Goal: Information Seeking & Learning: Check status

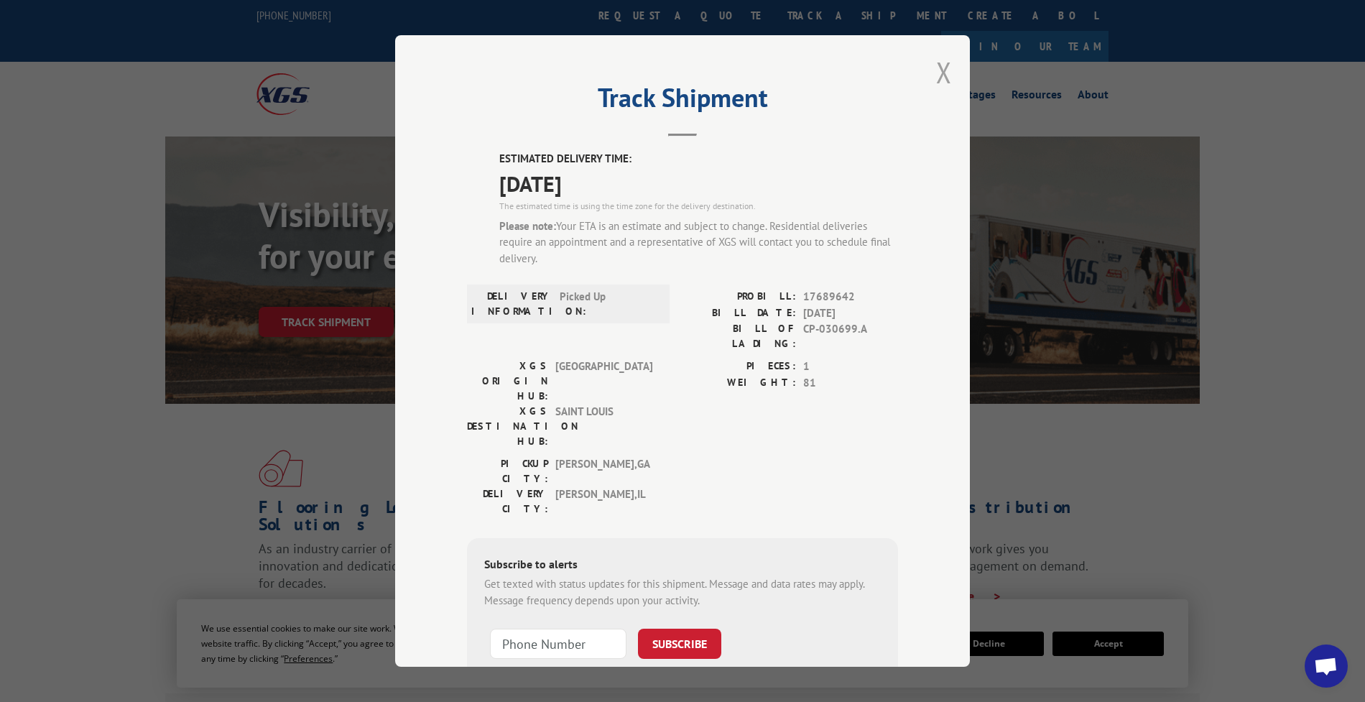
click at [930, 75] on div "Track Shipment ESTIMATED DELIVERY TIME: [DATE] The estimated time is using the …" at bounding box center [682, 351] width 575 height 632
click at [938, 73] on button "Close modal" at bounding box center [944, 72] width 16 height 38
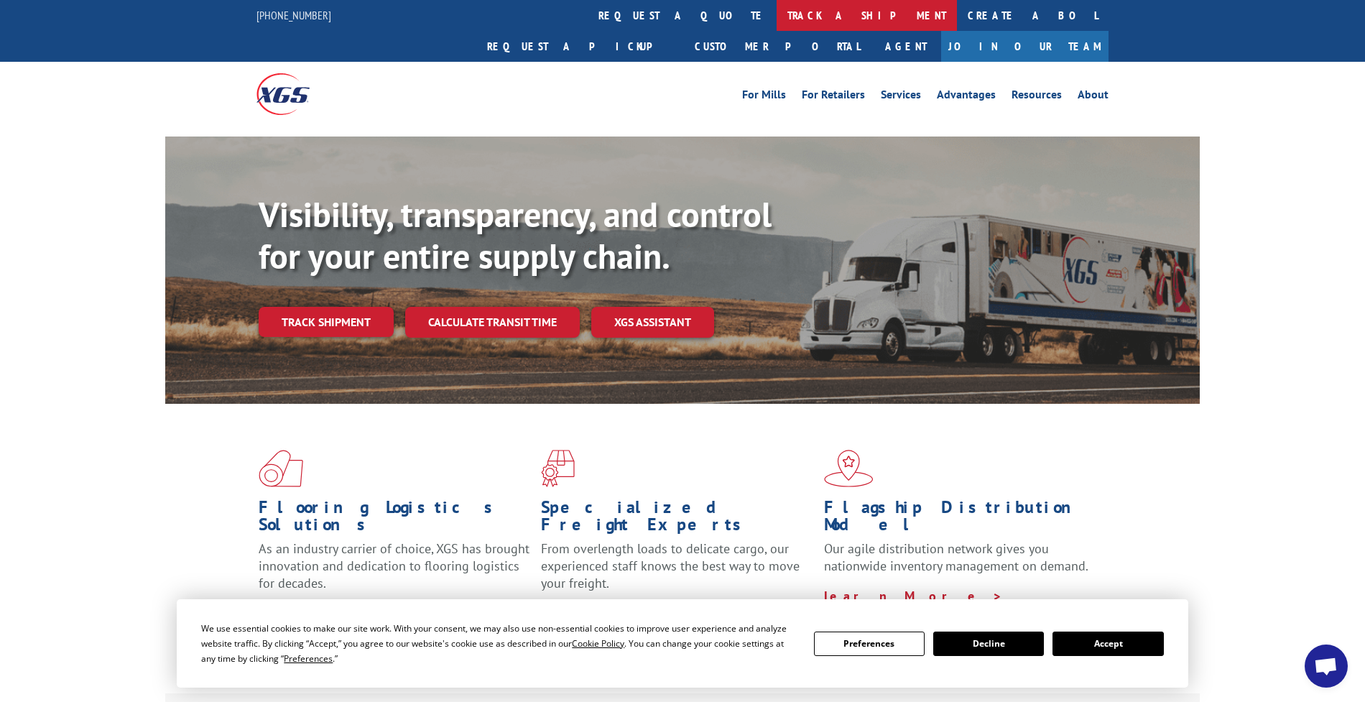
click at [777, 18] on link "track a shipment" at bounding box center [867, 15] width 180 height 31
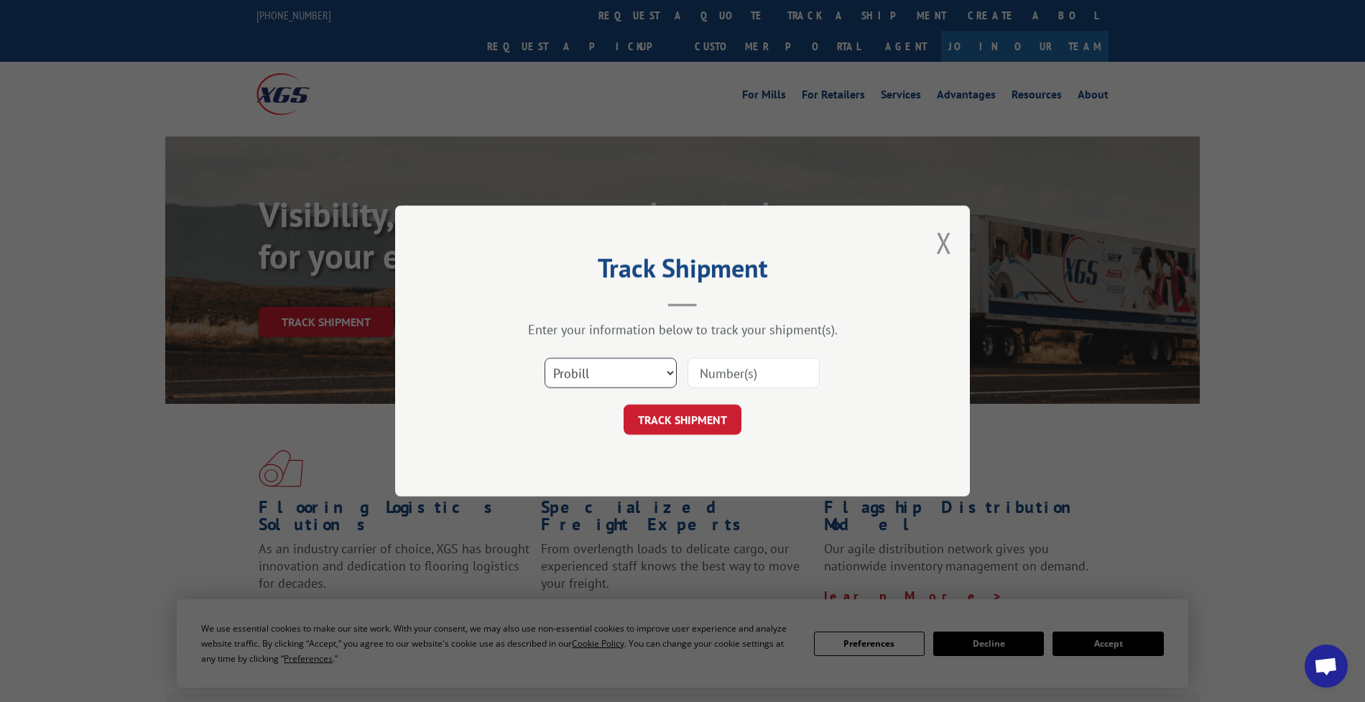
click at [620, 372] on select "Select category... Probill BOL PO" at bounding box center [611, 373] width 132 height 30
select select "bol"
click at [545, 358] on select "Select category... Probill BOL PO" at bounding box center [611, 373] width 132 height 30
drag, startPoint x: 620, startPoint y: 372, endPoint x: 610, endPoint y: 392, distance: 21.9
click at [610, 392] on div "Select category... Probill BOL PO" at bounding box center [682, 372] width 431 height 47
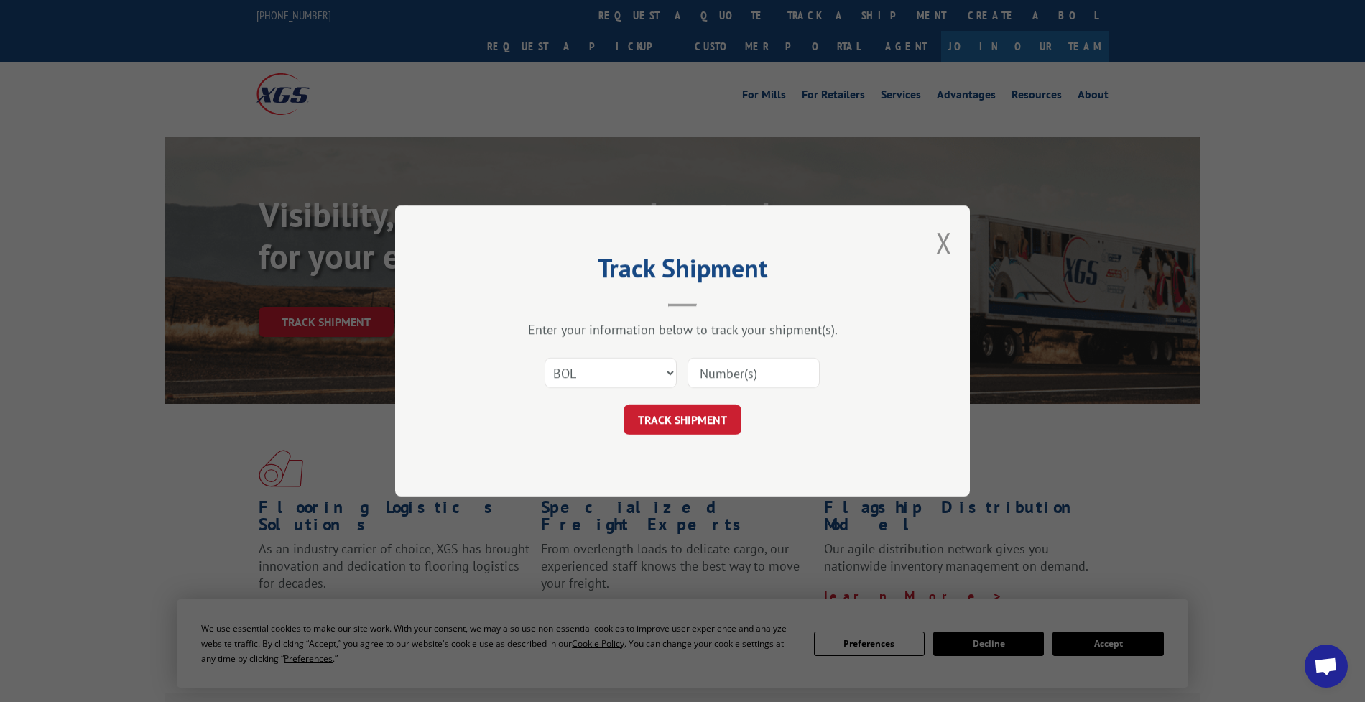
click at [739, 392] on div "Select category... Probill BOL PO" at bounding box center [682, 372] width 431 height 47
click at [747, 379] on input at bounding box center [754, 373] width 132 height 30
paste input "CP-030891.A"
type input "CP-030891.A"
click at [676, 425] on button "TRACK SHIPMENT" at bounding box center [683, 420] width 118 height 30
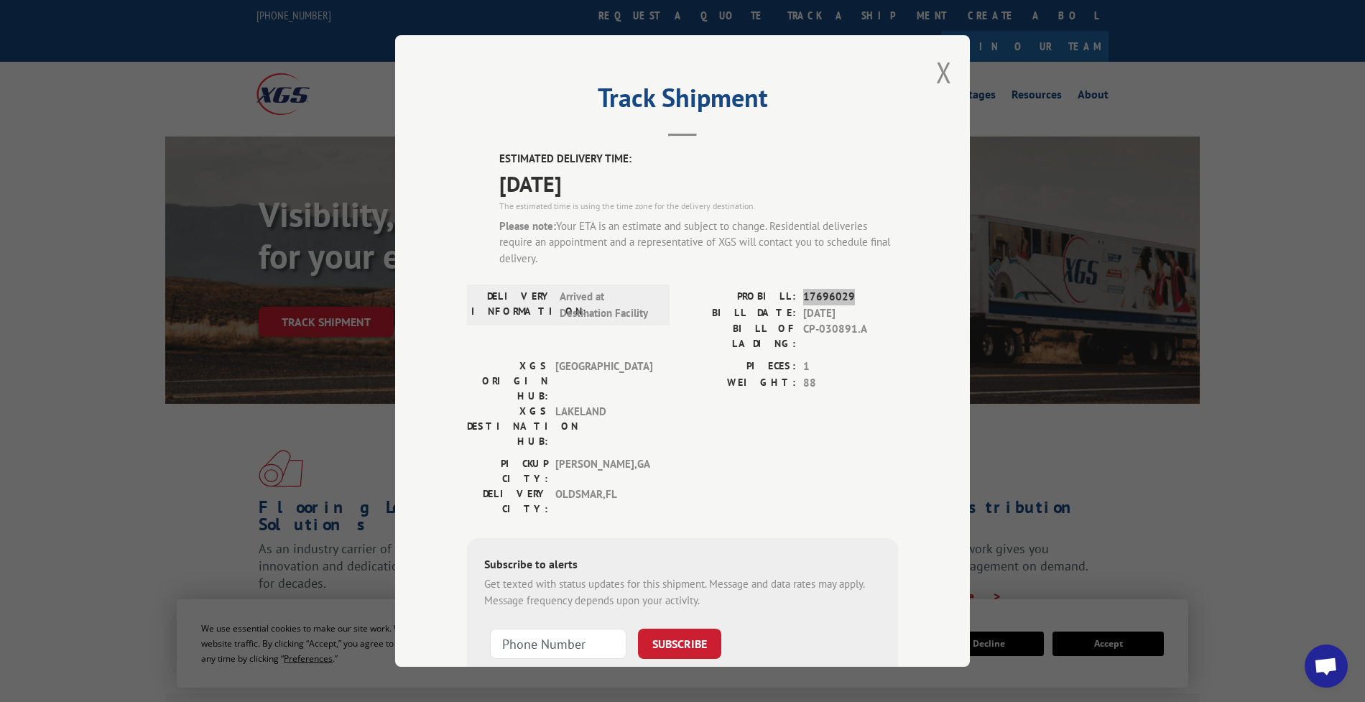
copy span "17696029"
click at [839, 300] on span "17696029" at bounding box center [850, 297] width 95 height 17
click at [836, 299] on span "17696029" at bounding box center [850, 297] width 95 height 17
